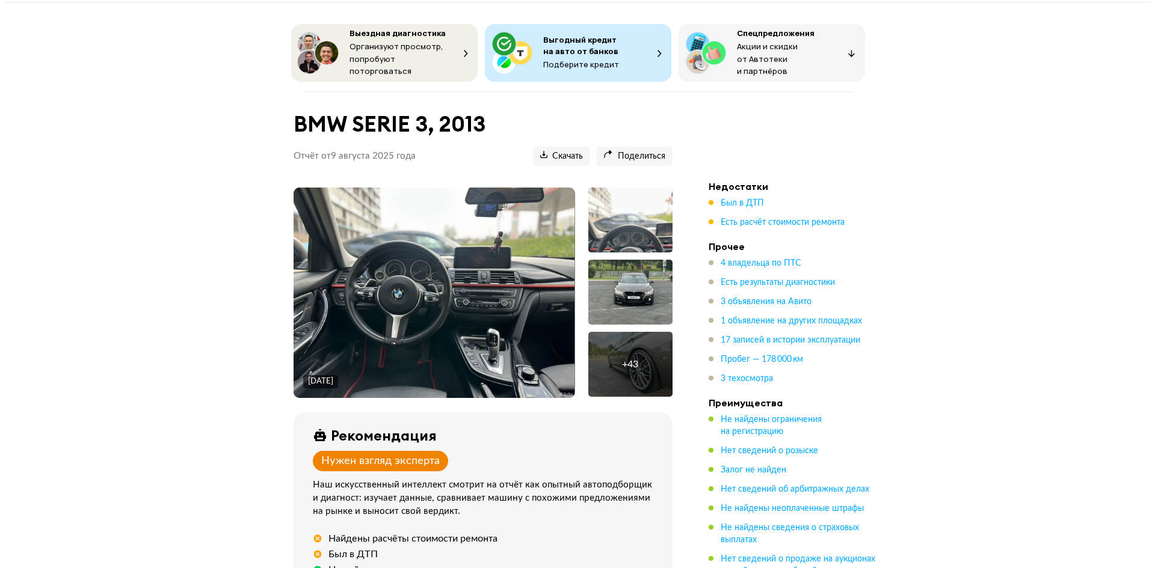
scroll to position [7, 0]
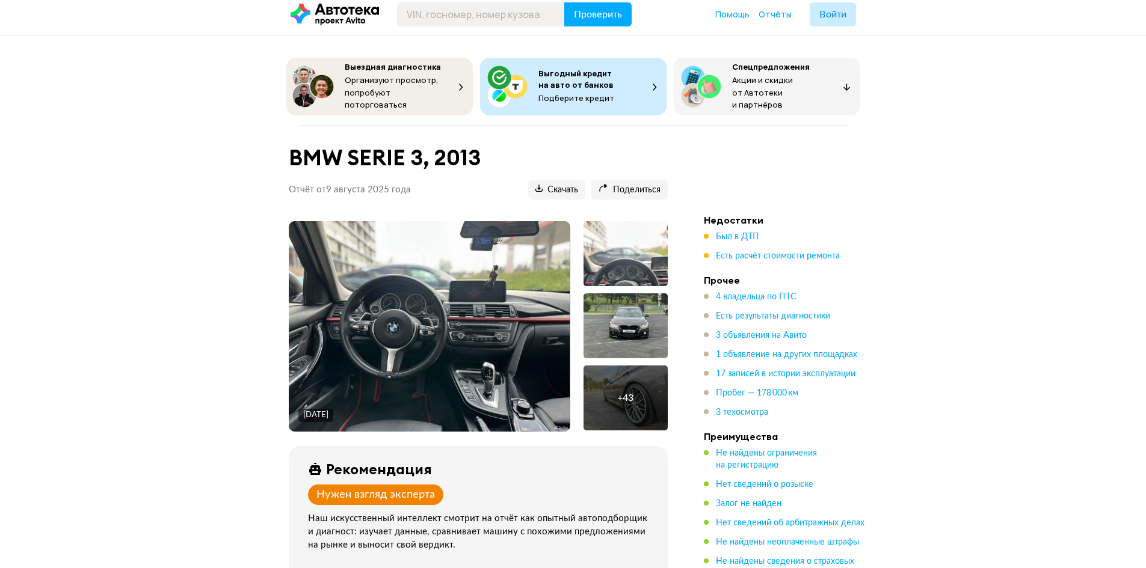
click at [586, 389] on div "+ 43" at bounding box center [625, 398] width 84 height 65
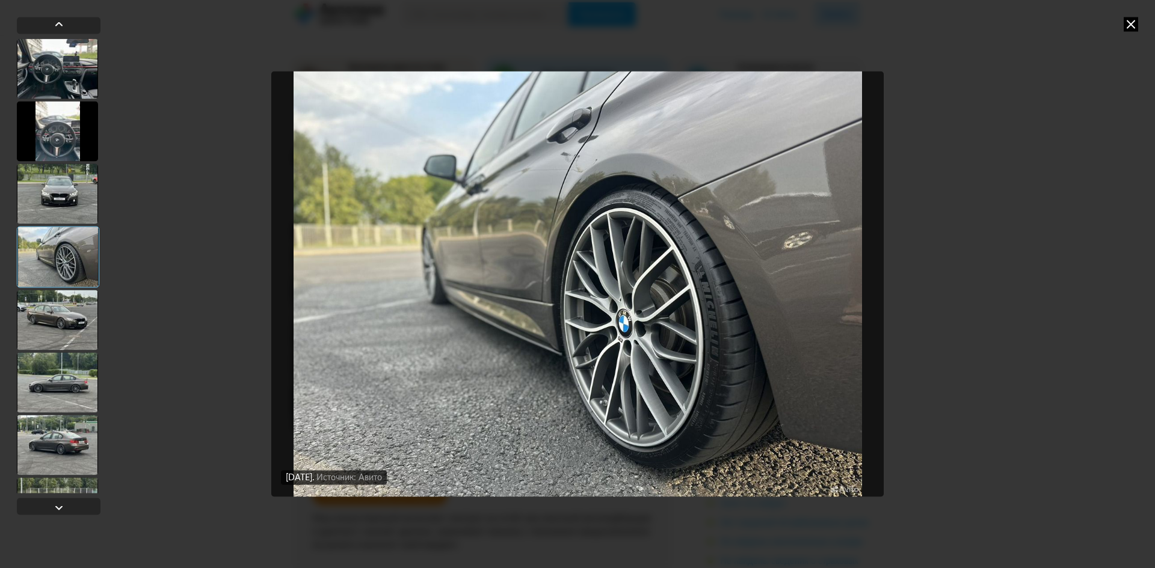
click at [706, 375] on img "Go to Slide 4" at bounding box center [577, 284] width 612 height 426
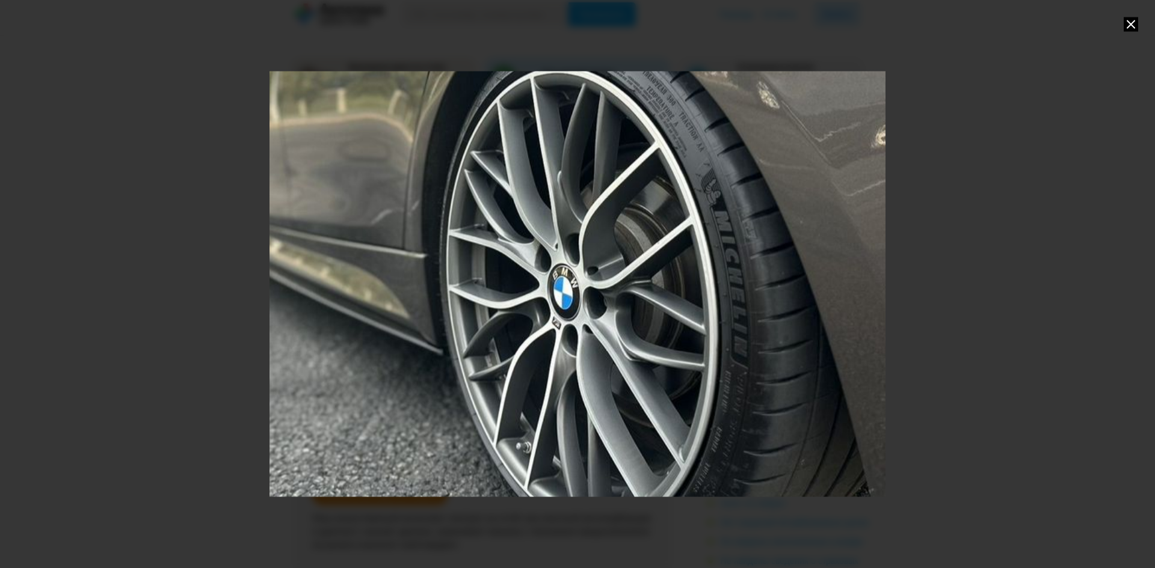
drag, startPoint x: 761, startPoint y: 373, endPoint x: 651, endPoint y: 301, distance: 130.8
click at [651, 301] on div "Go to Slide 4" at bounding box center [472, 215] width 1200 height 831
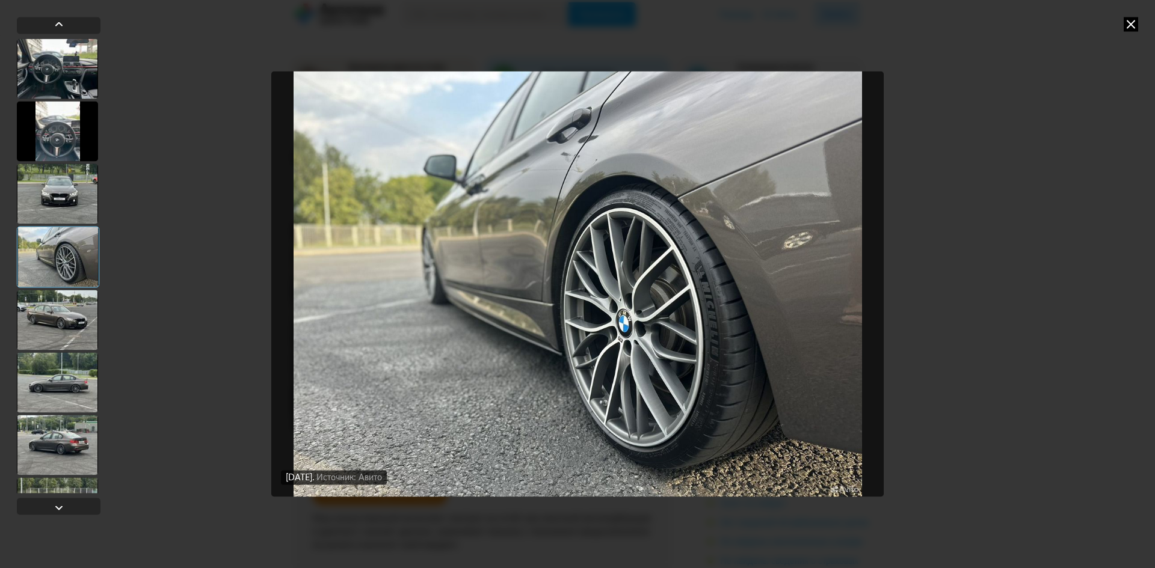
click at [64, 315] on div at bounding box center [57, 320] width 81 height 60
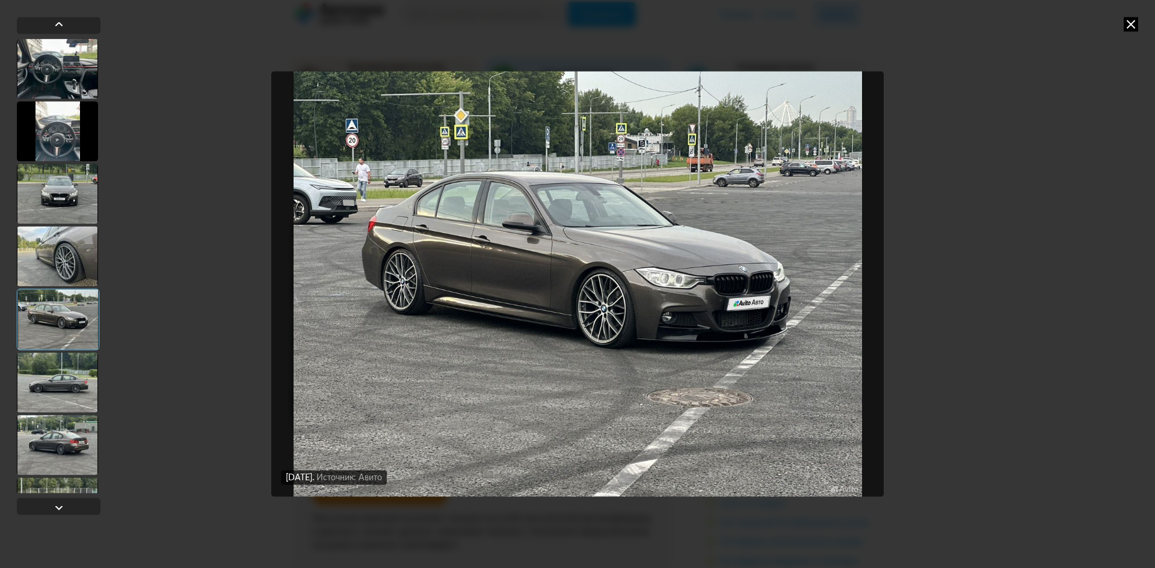
click at [79, 227] on div at bounding box center [57, 256] width 81 height 60
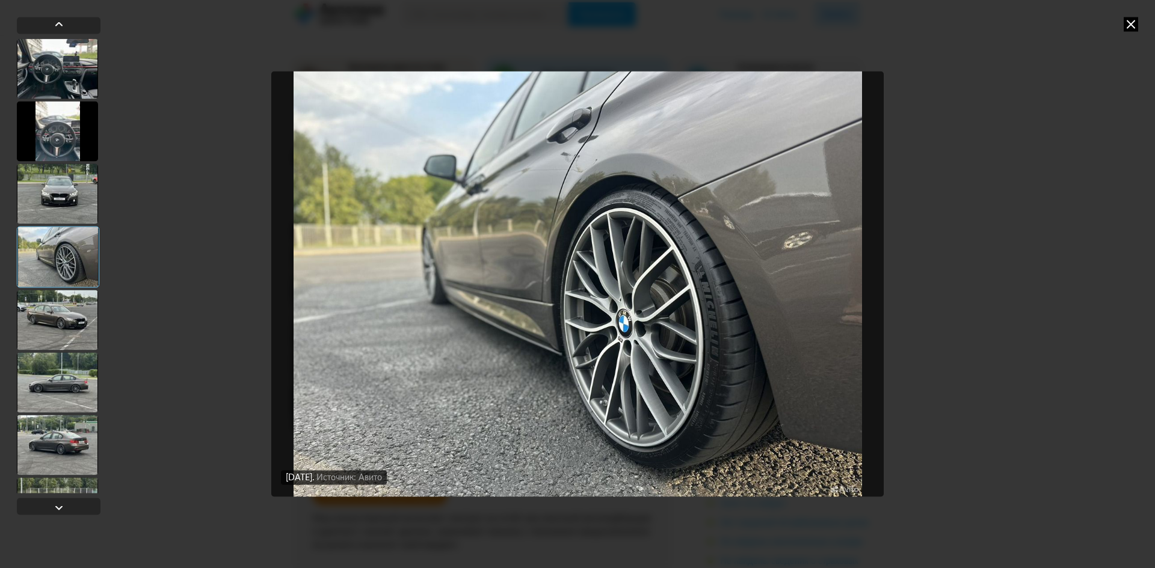
click at [56, 455] on div at bounding box center [57, 445] width 81 height 60
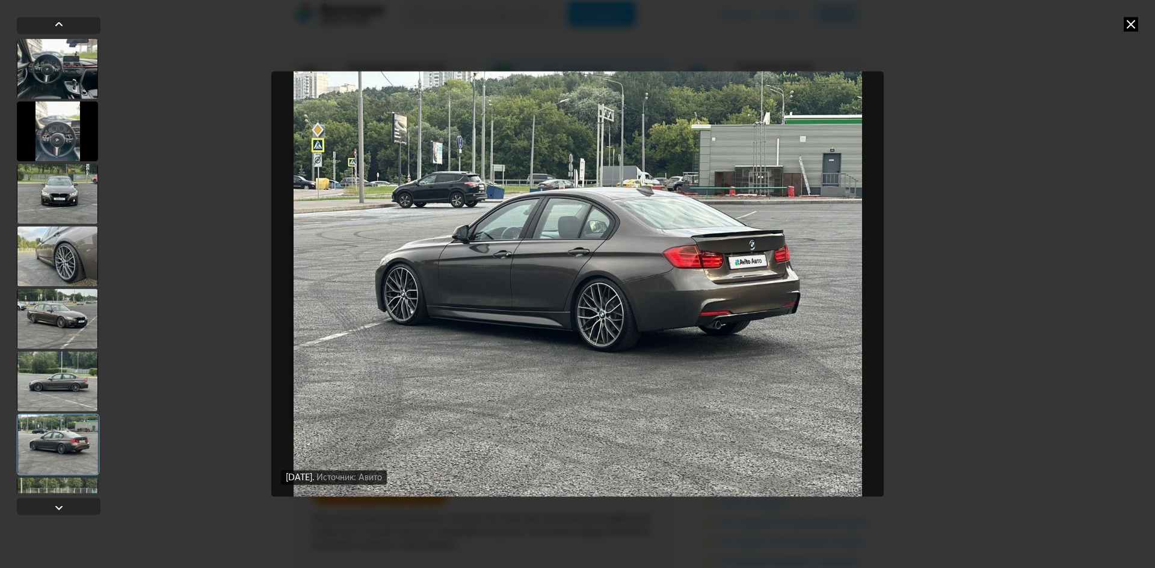
click at [66, 376] on div at bounding box center [57, 381] width 81 height 60
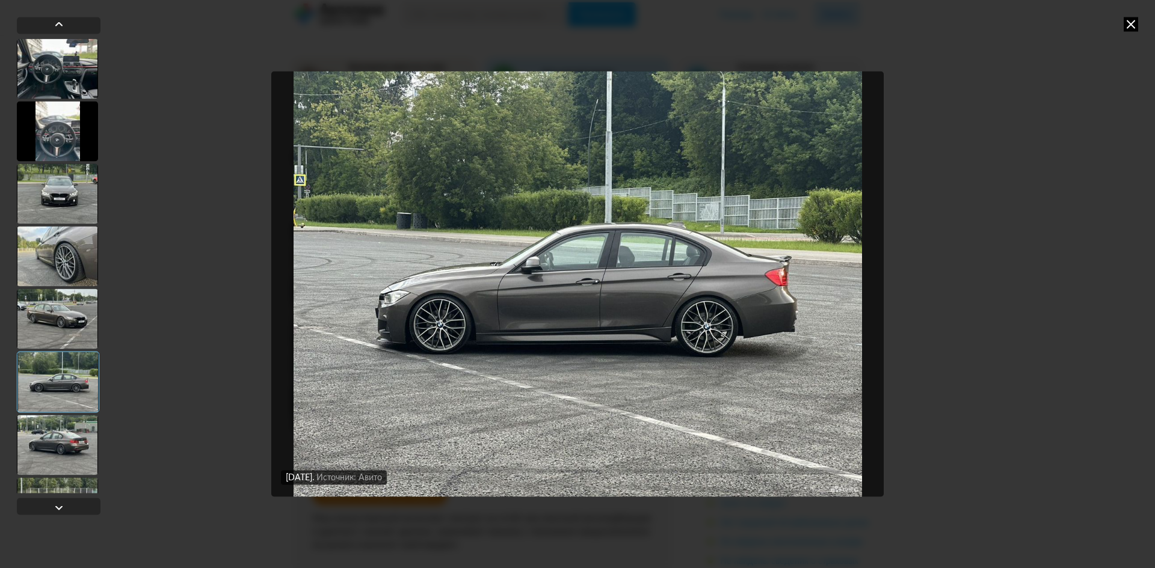
click at [64, 306] on div at bounding box center [57, 319] width 81 height 60
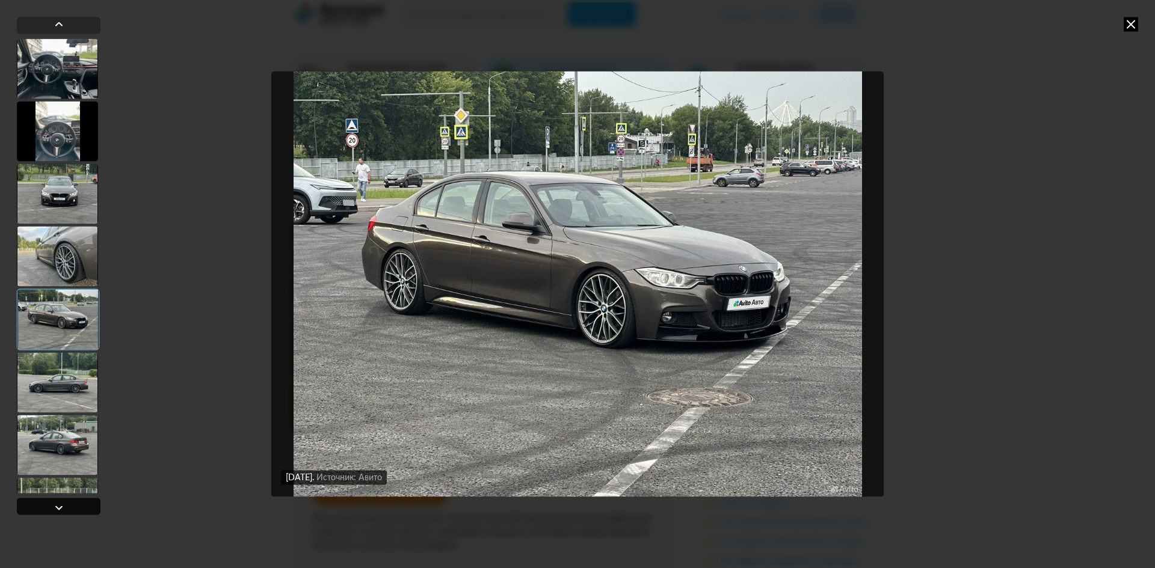
drag, startPoint x: 50, startPoint y: 500, endPoint x: 58, endPoint y: 512, distance: 13.8
click at [51, 500] on div at bounding box center [59, 506] width 84 height 17
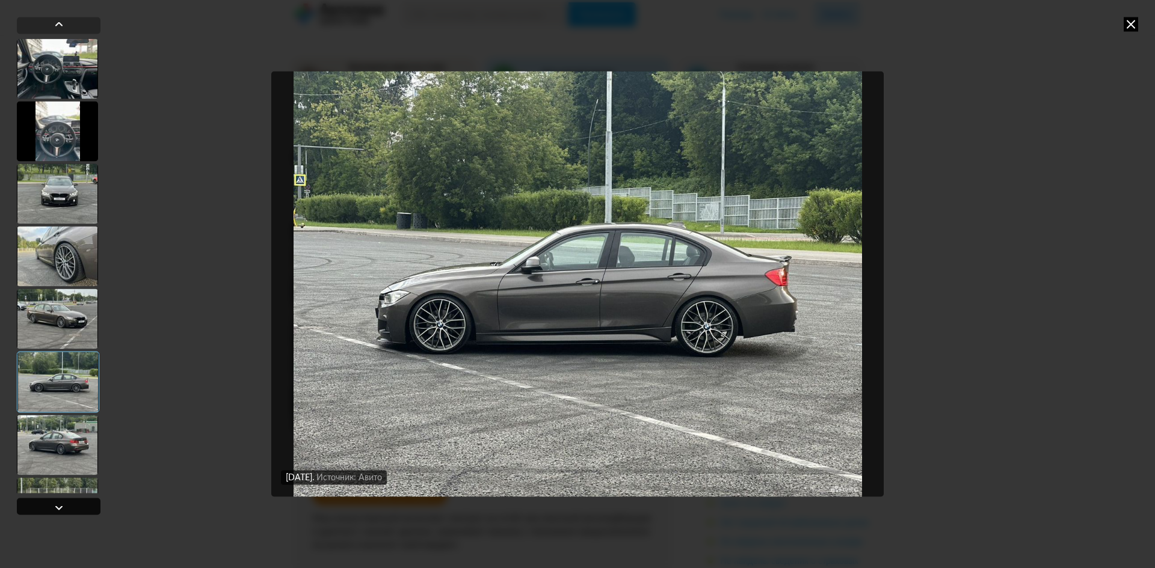
click at [67, 507] on div at bounding box center [59, 506] width 84 height 17
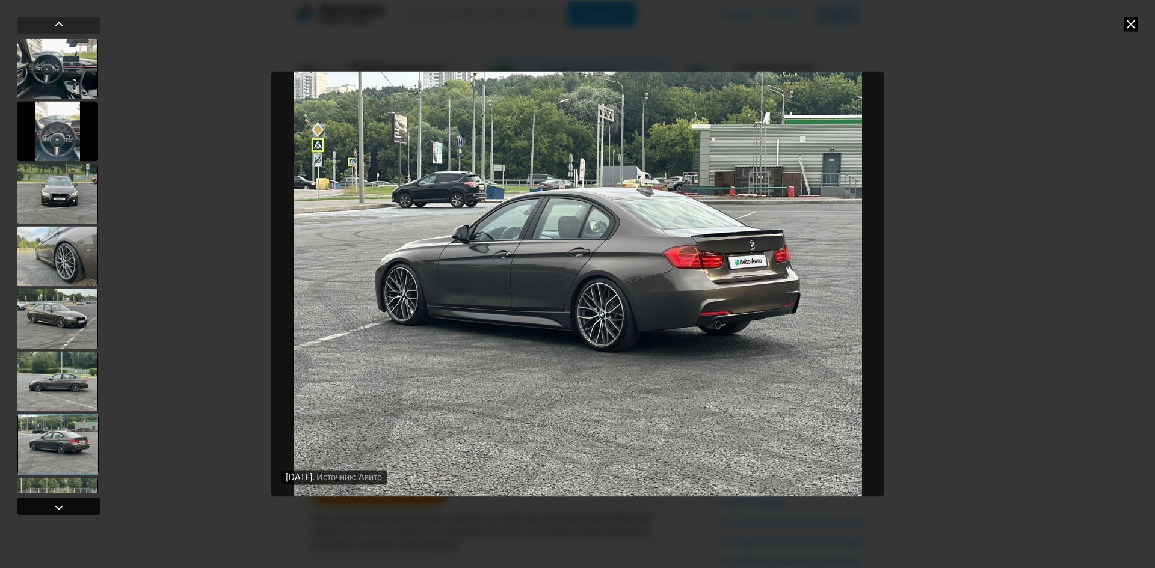
click at [67, 507] on div at bounding box center [59, 506] width 84 height 17
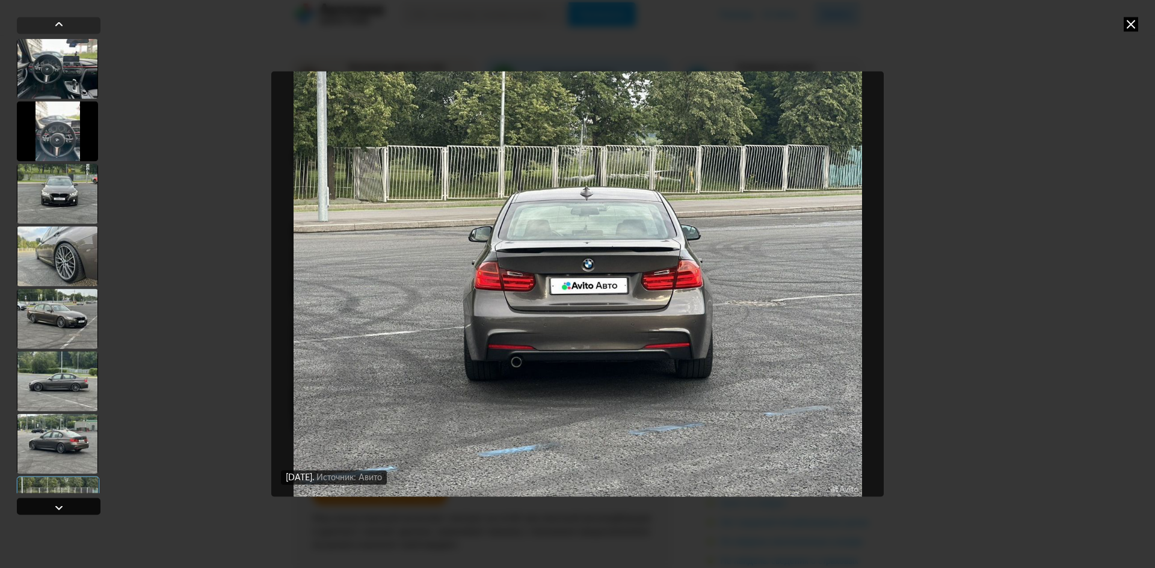
click at [67, 507] on div at bounding box center [59, 506] width 84 height 17
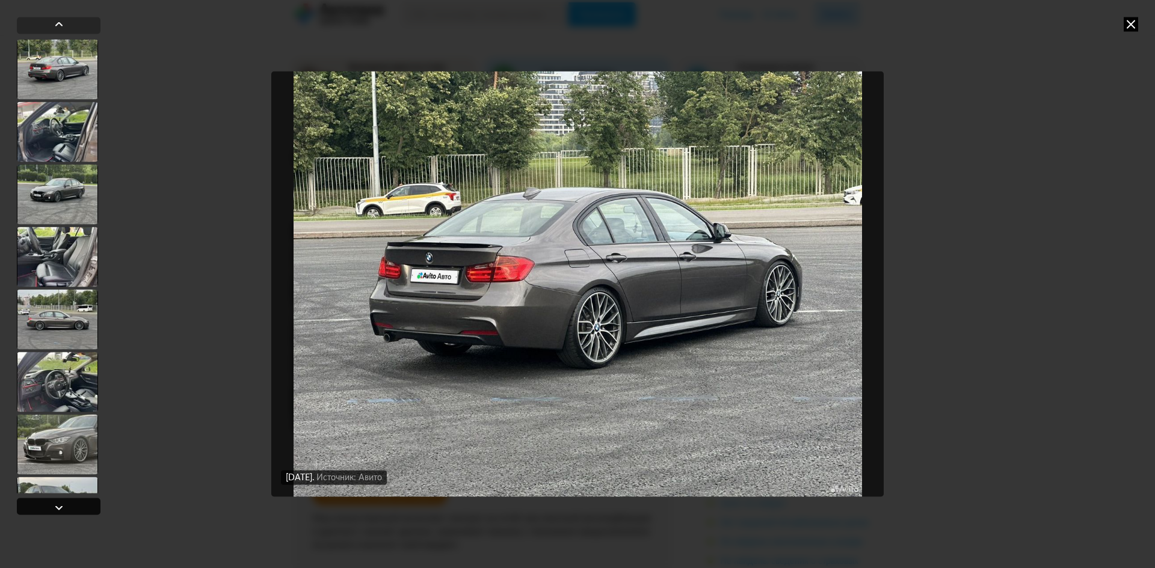
scroll to position [500, 0]
click at [67, 507] on div at bounding box center [59, 506] width 84 height 17
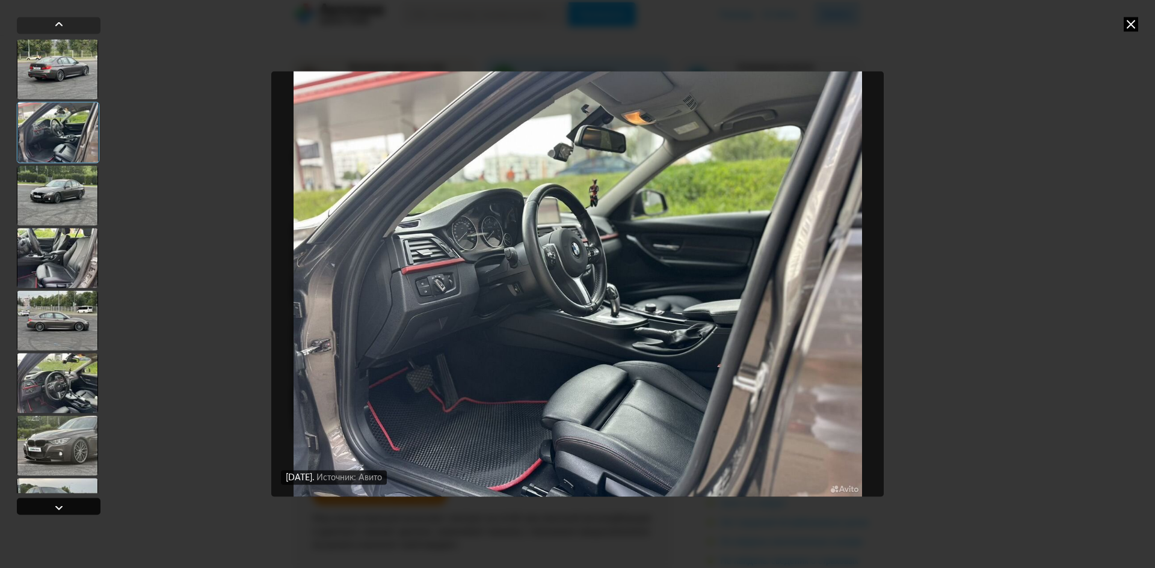
click at [67, 507] on div at bounding box center [59, 506] width 84 height 17
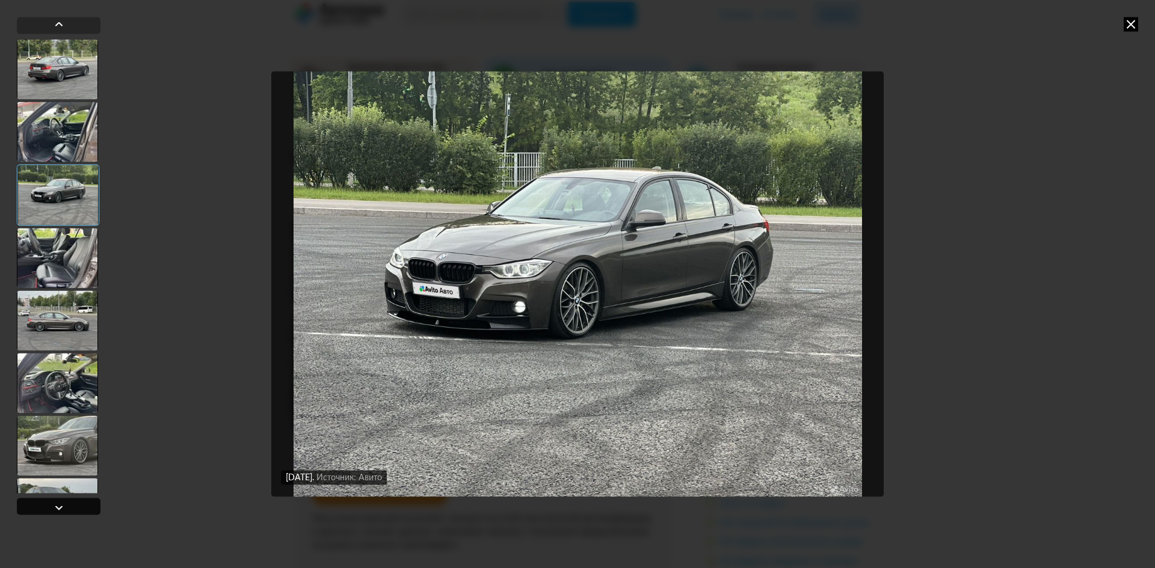
click at [67, 507] on div at bounding box center [59, 506] width 84 height 17
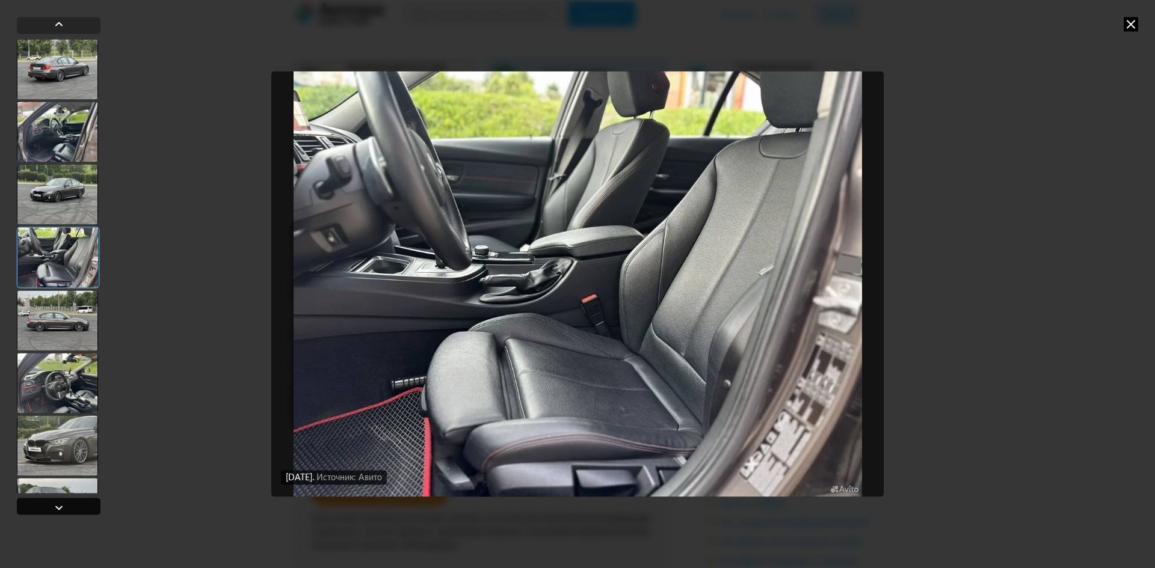
click at [67, 507] on div at bounding box center [59, 506] width 84 height 17
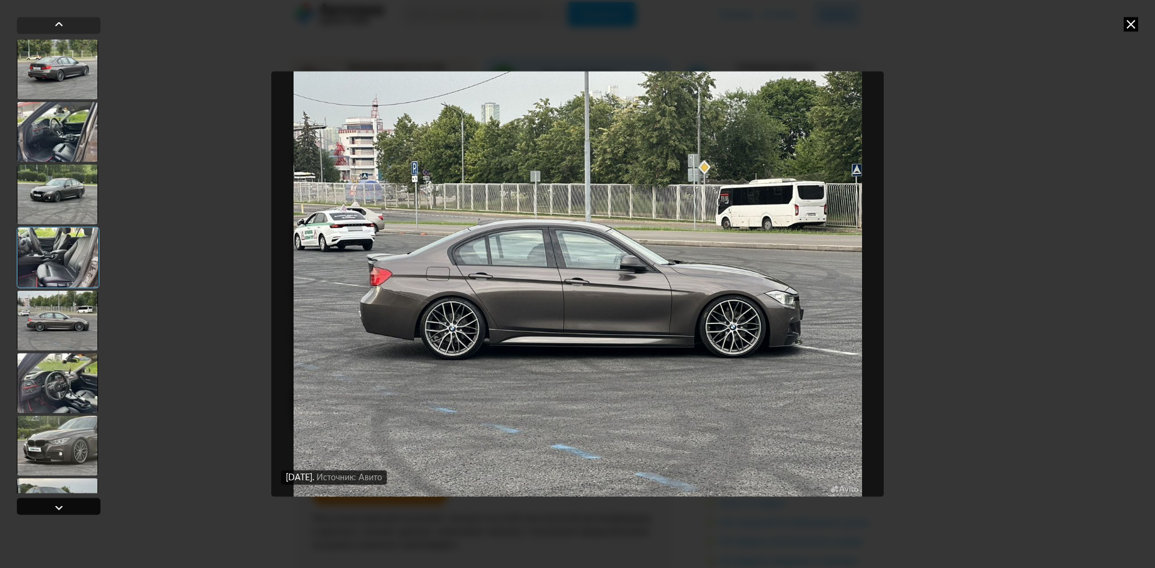
click at [67, 507] on div at bounding box center [59, 506] width 84 height 17
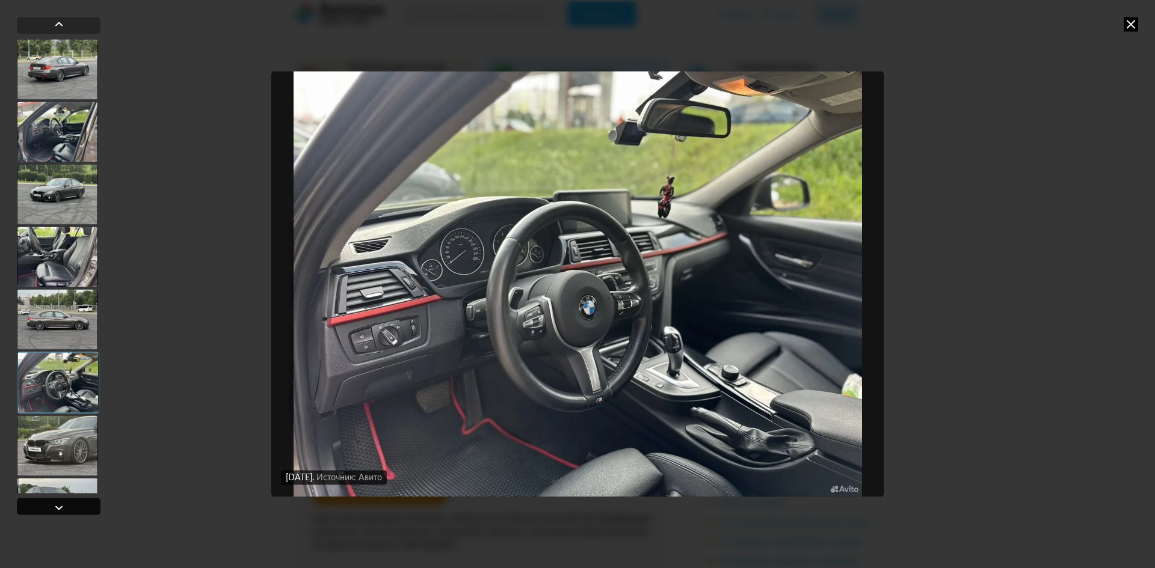
click at [67, 507] on div at bounding box center [59, 506] width 84 height 17
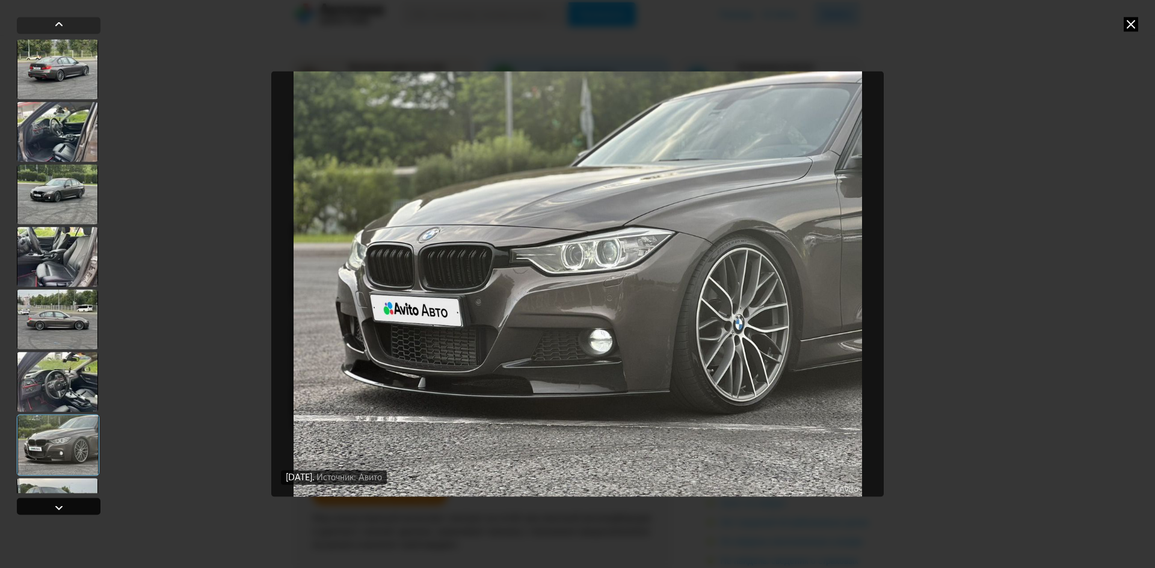
click at [67, 507] on div at bounding box center [59, 506] width 84 height 17
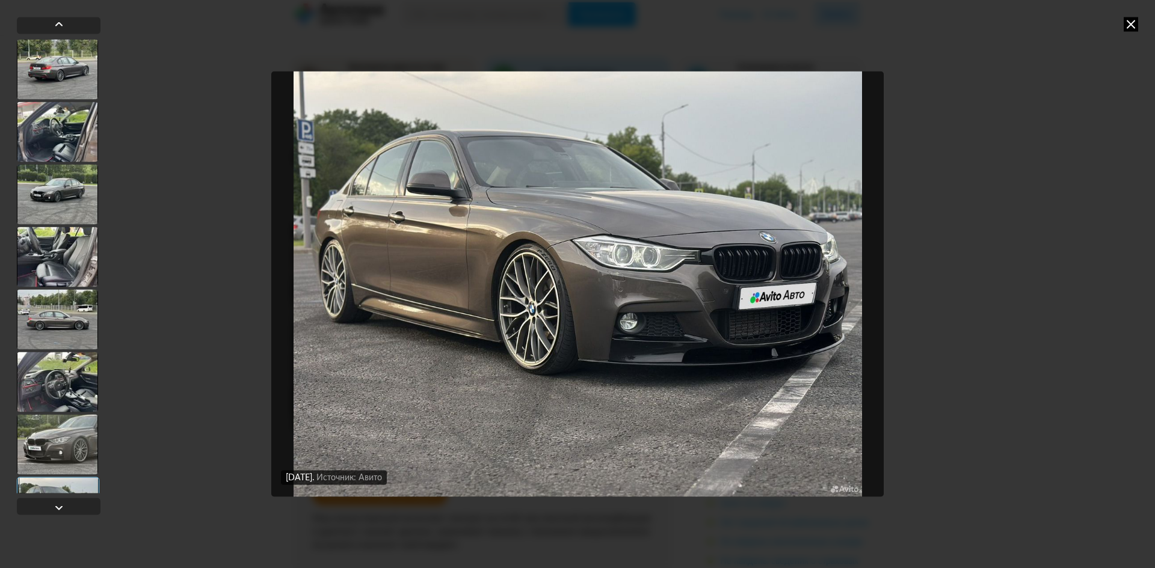
click at [64, 325] on div at bounding box center [57, 319] width 81 height 60
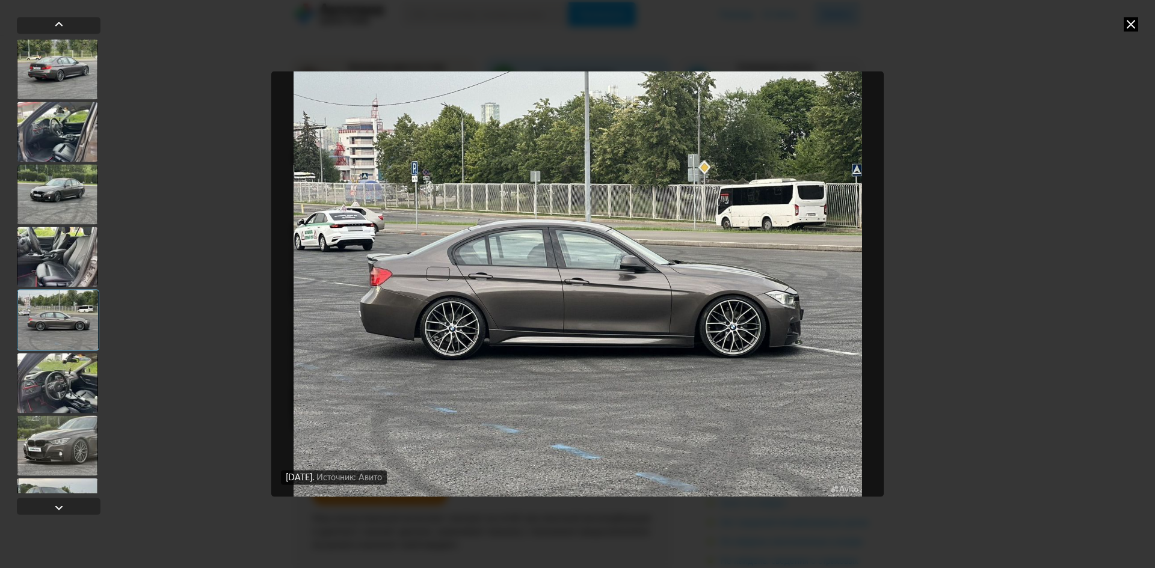
click at [63, 280] on div at bounding box center [57, 257] width 81 height 60
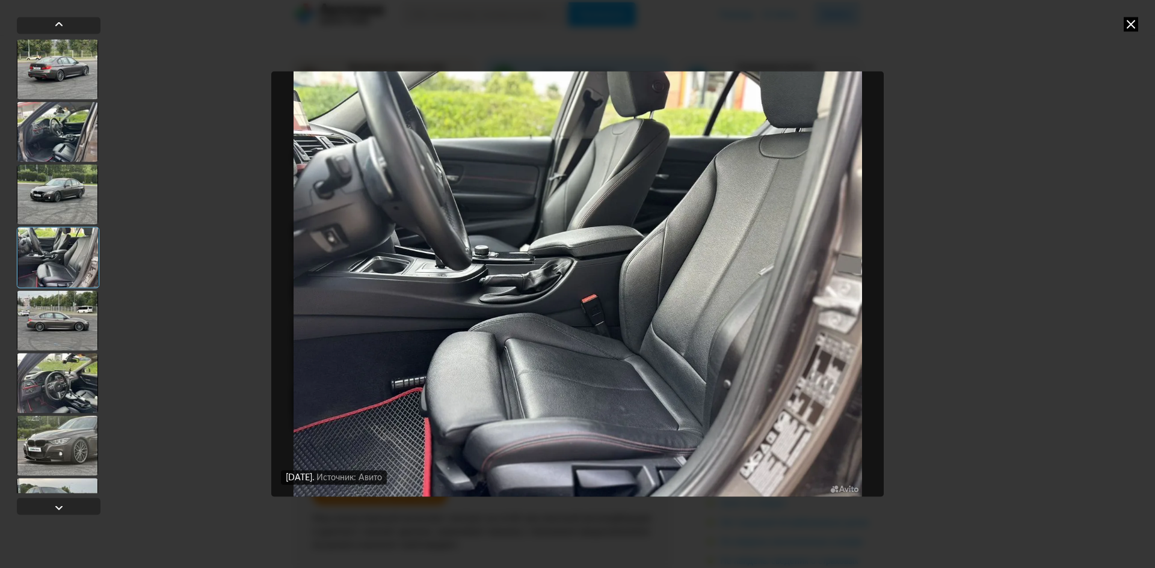
click at [52, 232] on div at bounding box center [58, 257] width 82 height 61
click at [59, 175] on div at bounding box center [57, 194] width 81 height 60
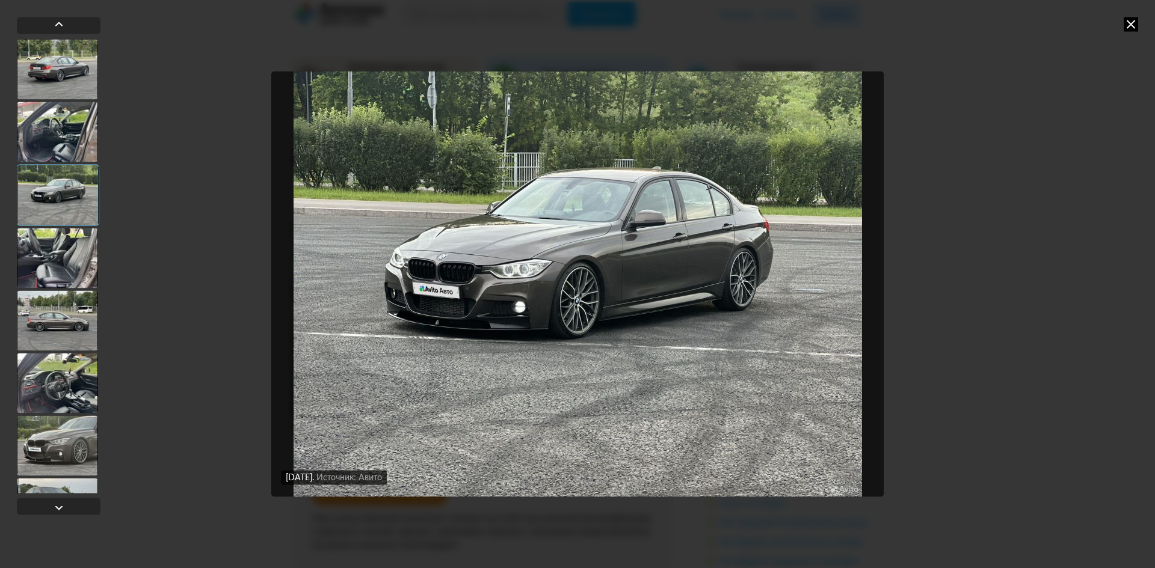
click at [63, 147] on div at bounding box center [57, 132] width 81 height 60
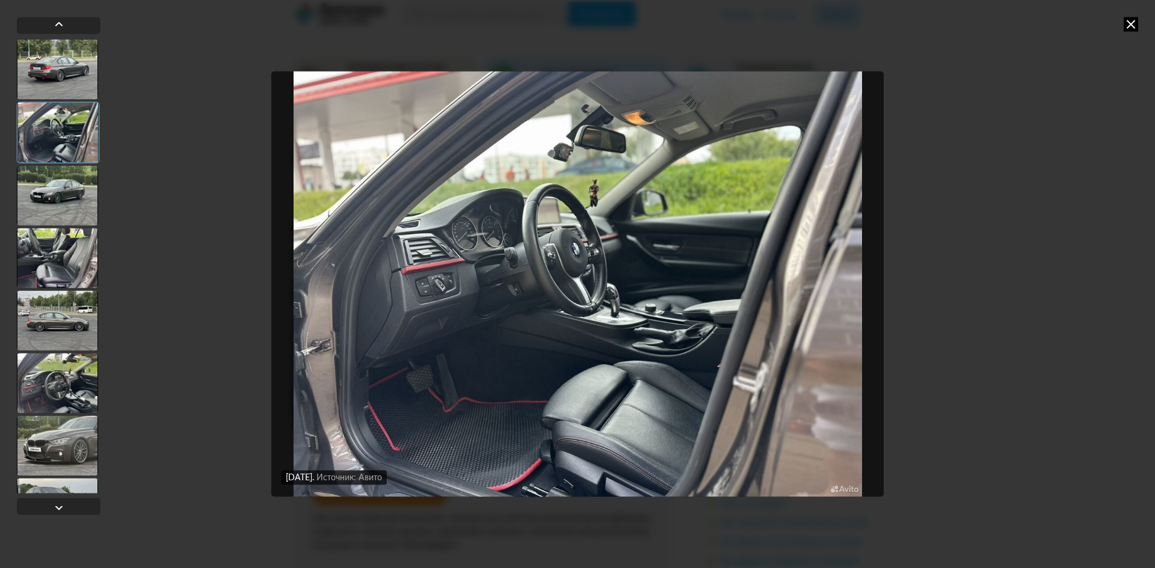
click at [72, 112] on div at bounding box center [58, 132] width 82 height 61
click at [61, 59] on div at bounding box center [57, 69] width 81 height 60
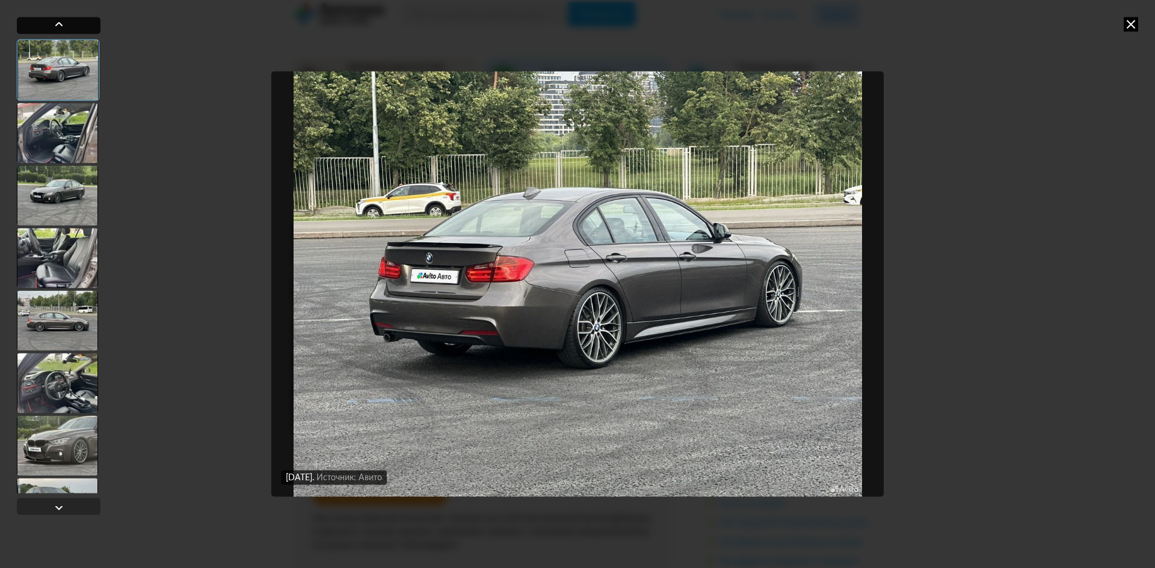
click at [60, 28] on div at bounding box center [59, 24] width 14 height 14
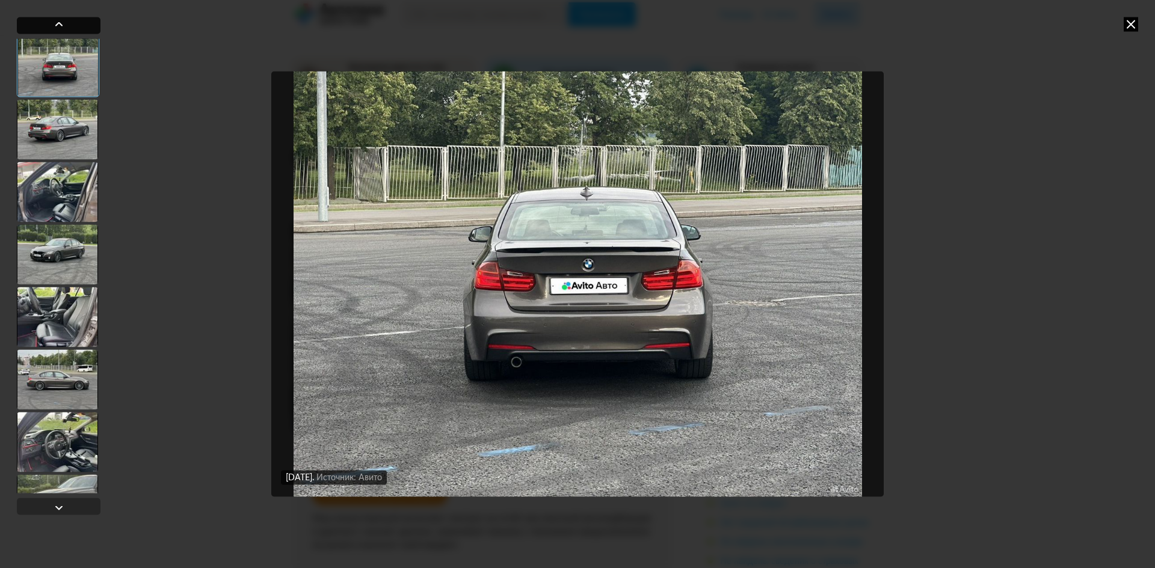
click at [60, 28] on div at bounding box center [59, 24] width 14 height 14
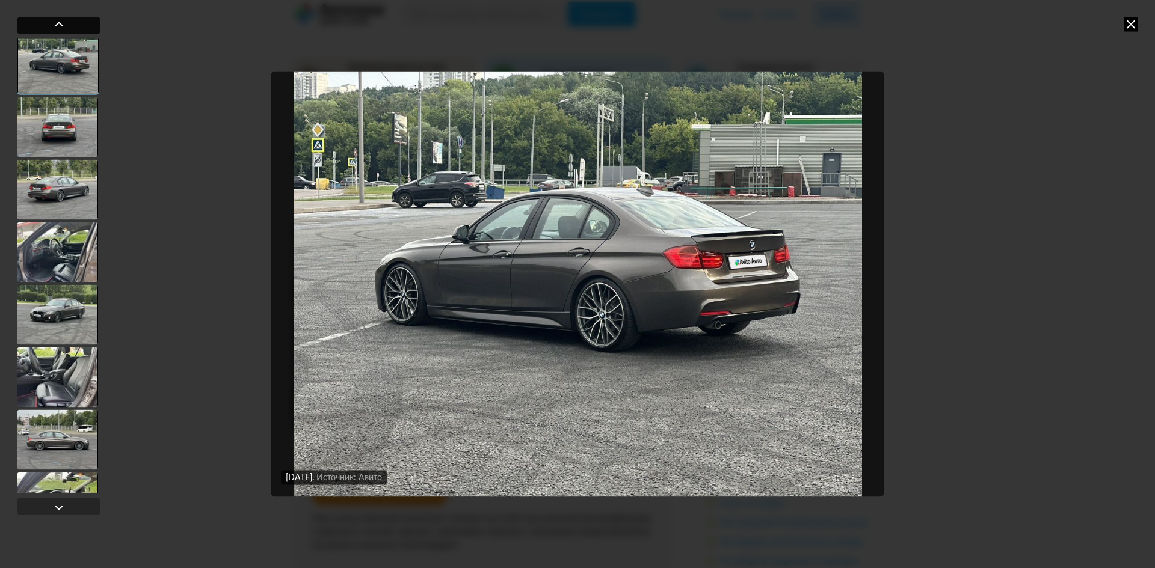
click at [60, 28] on div at bounding box center [59, 24] width 14 height 14
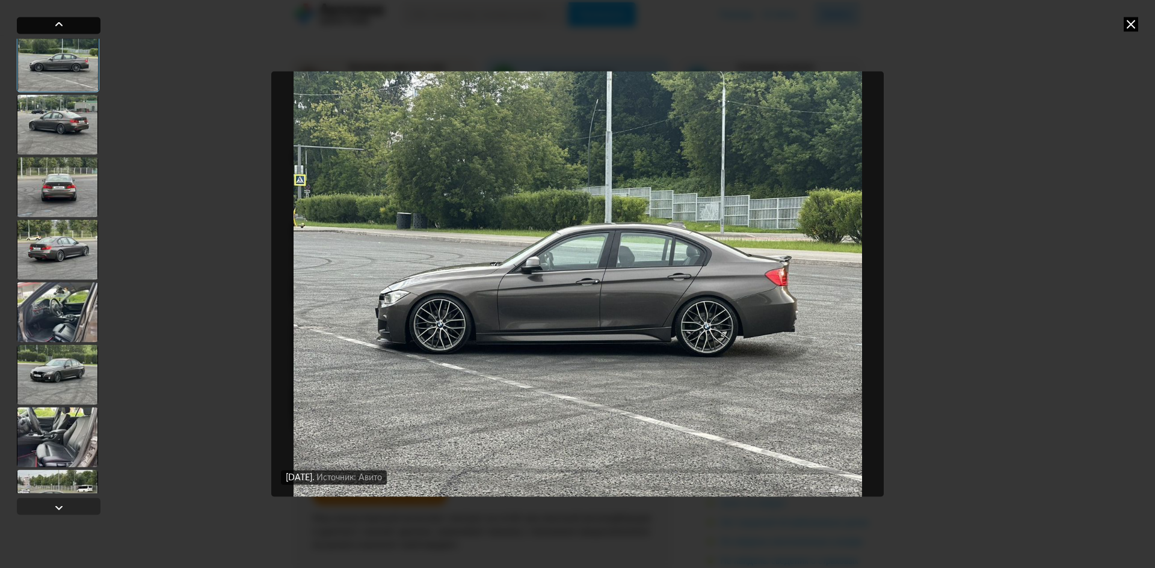
click at [60, 28] on div at bounding box center [59, 24] width 14 height 14
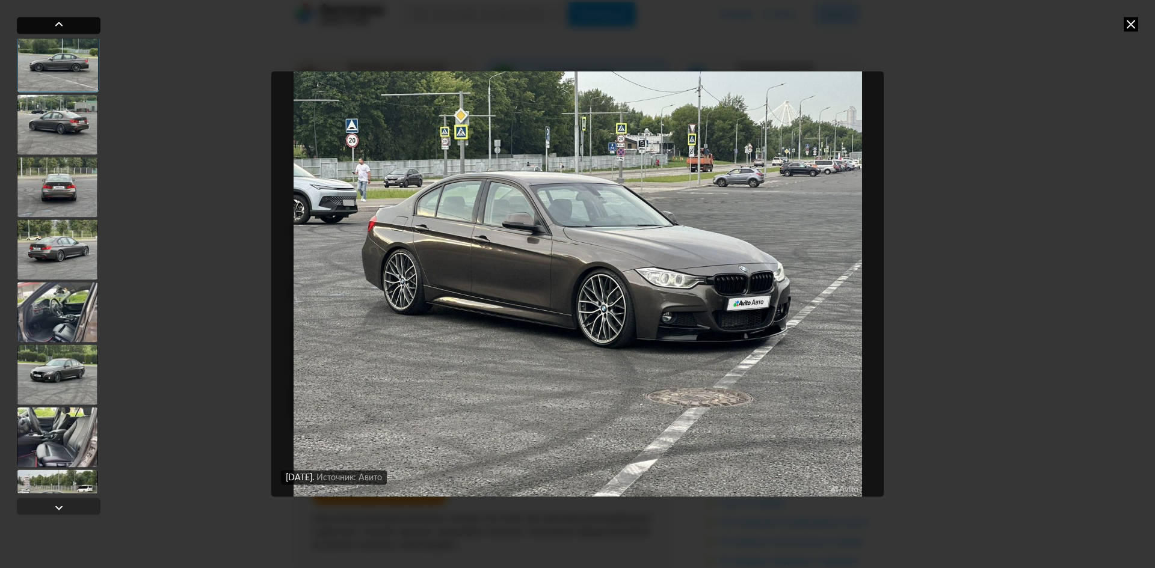
scroll to position [260, 0]
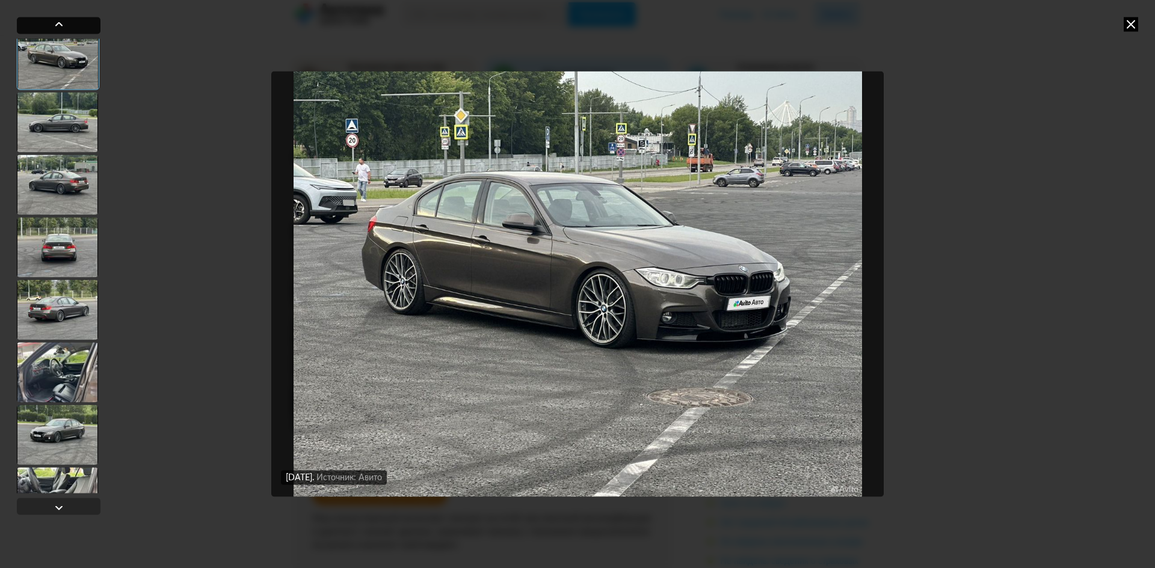
click at [60, 28] on div at bounding box center [59, 24] width 14 height 14
